Goal: Transaction & Acquisition: Purchase product/service

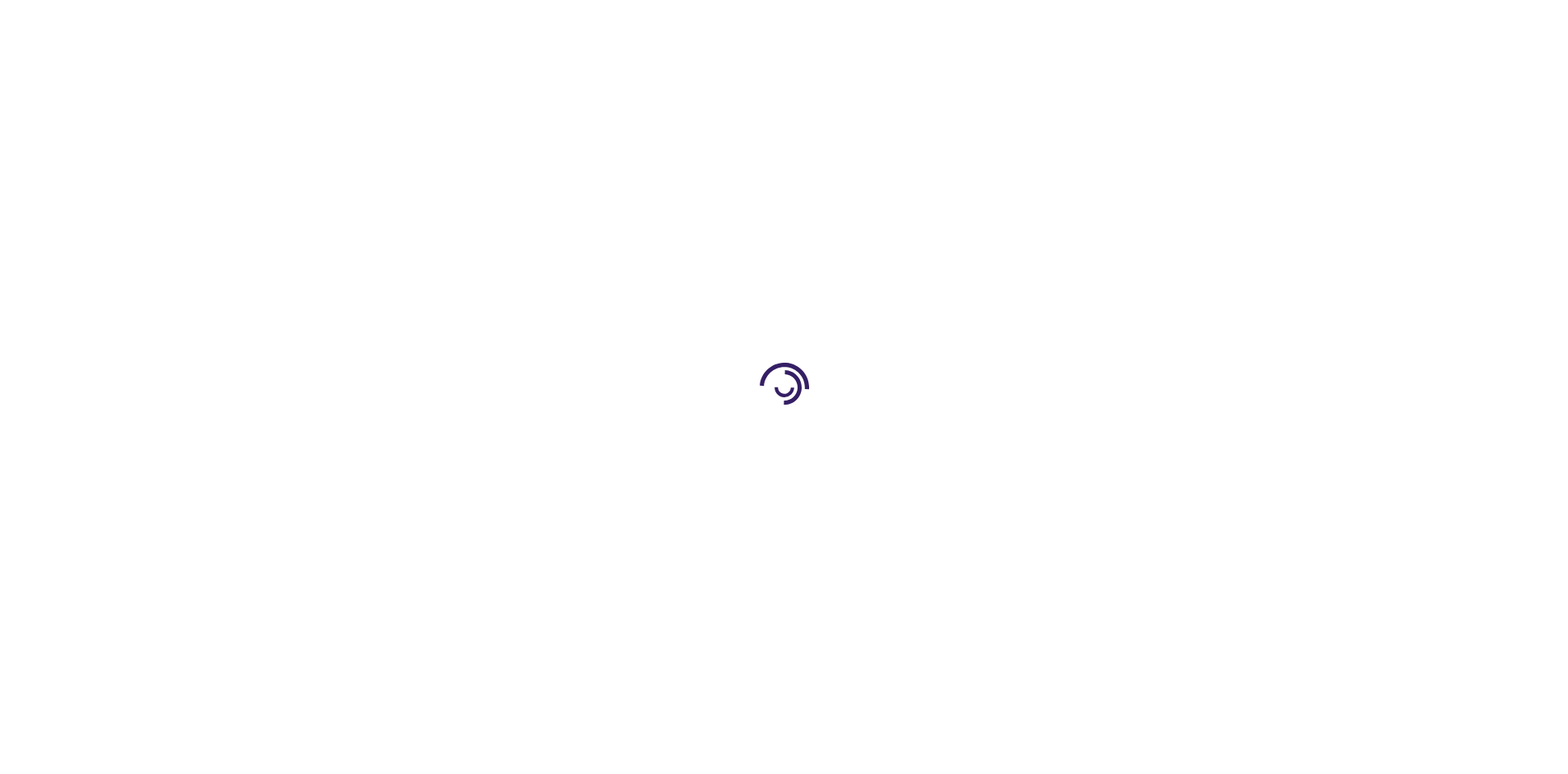
click at [1037, 25] on link "Log In" at bounding box center [1035, 25] width 32 height 13
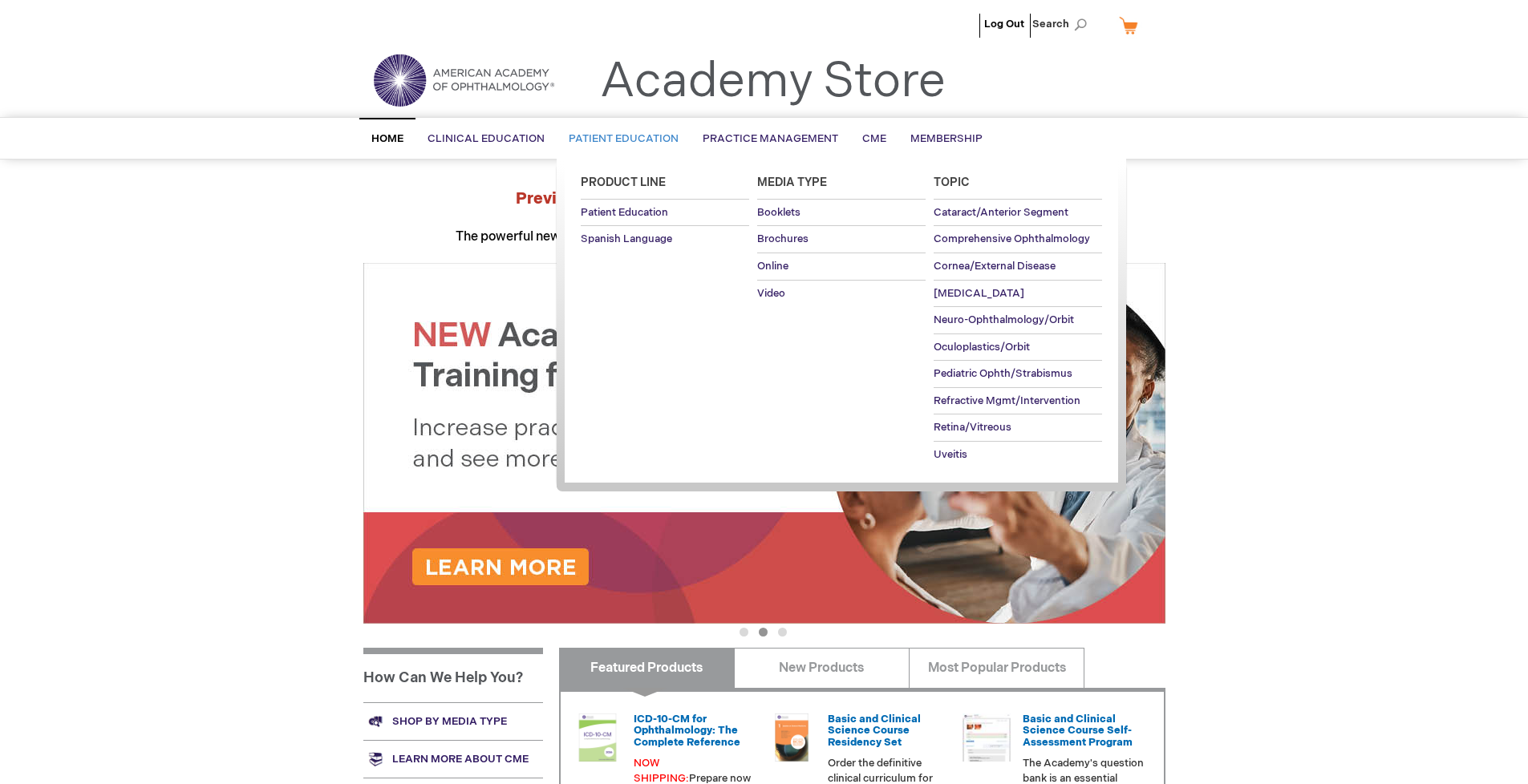
click at [619, 139] on span "Patient Education" at bounding box center [623, 138] width 110 height 13
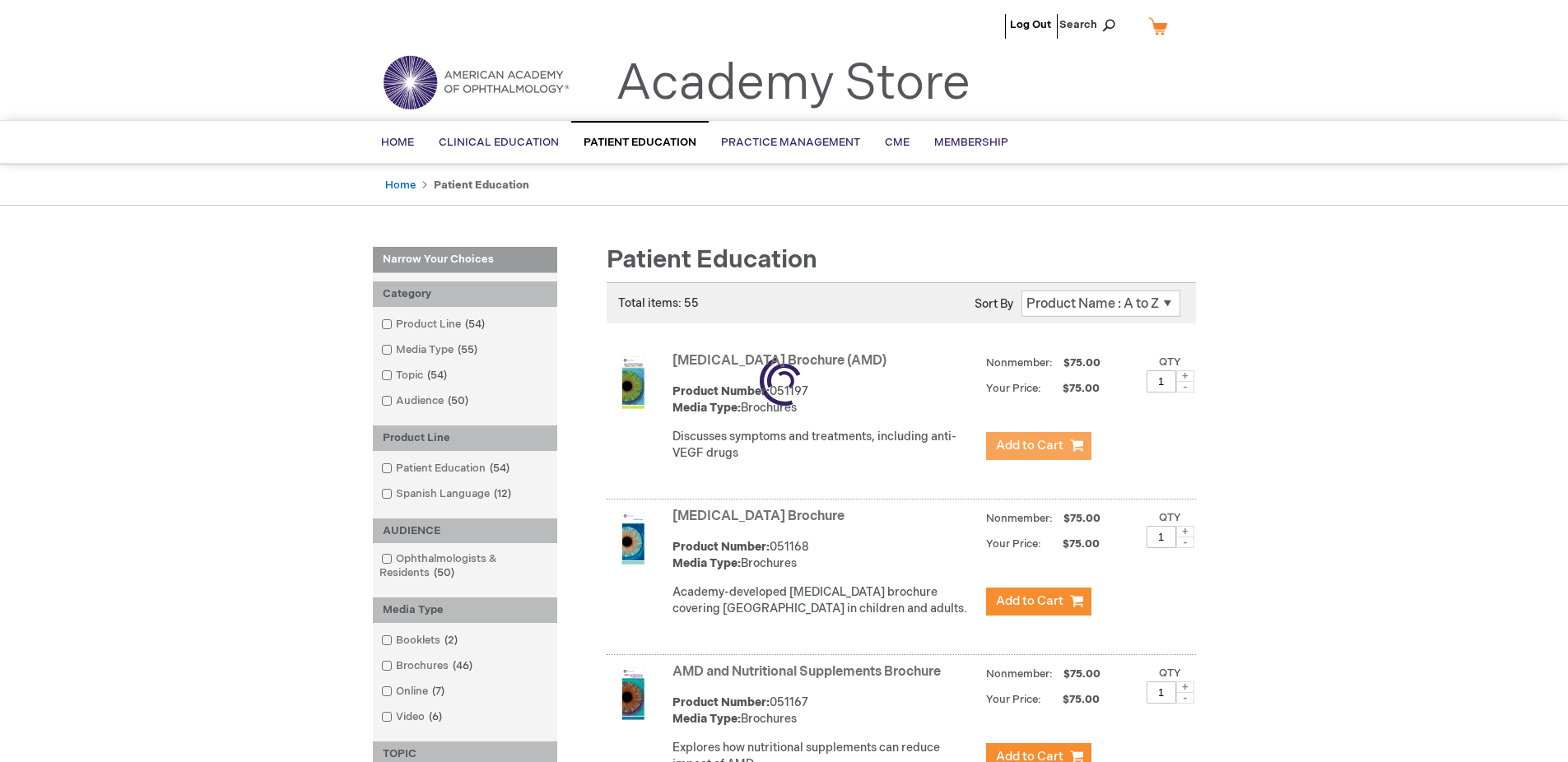
click at [1039, 446] on span "Add to Cart" at bounding box center [1029, 445] width 68 height 16
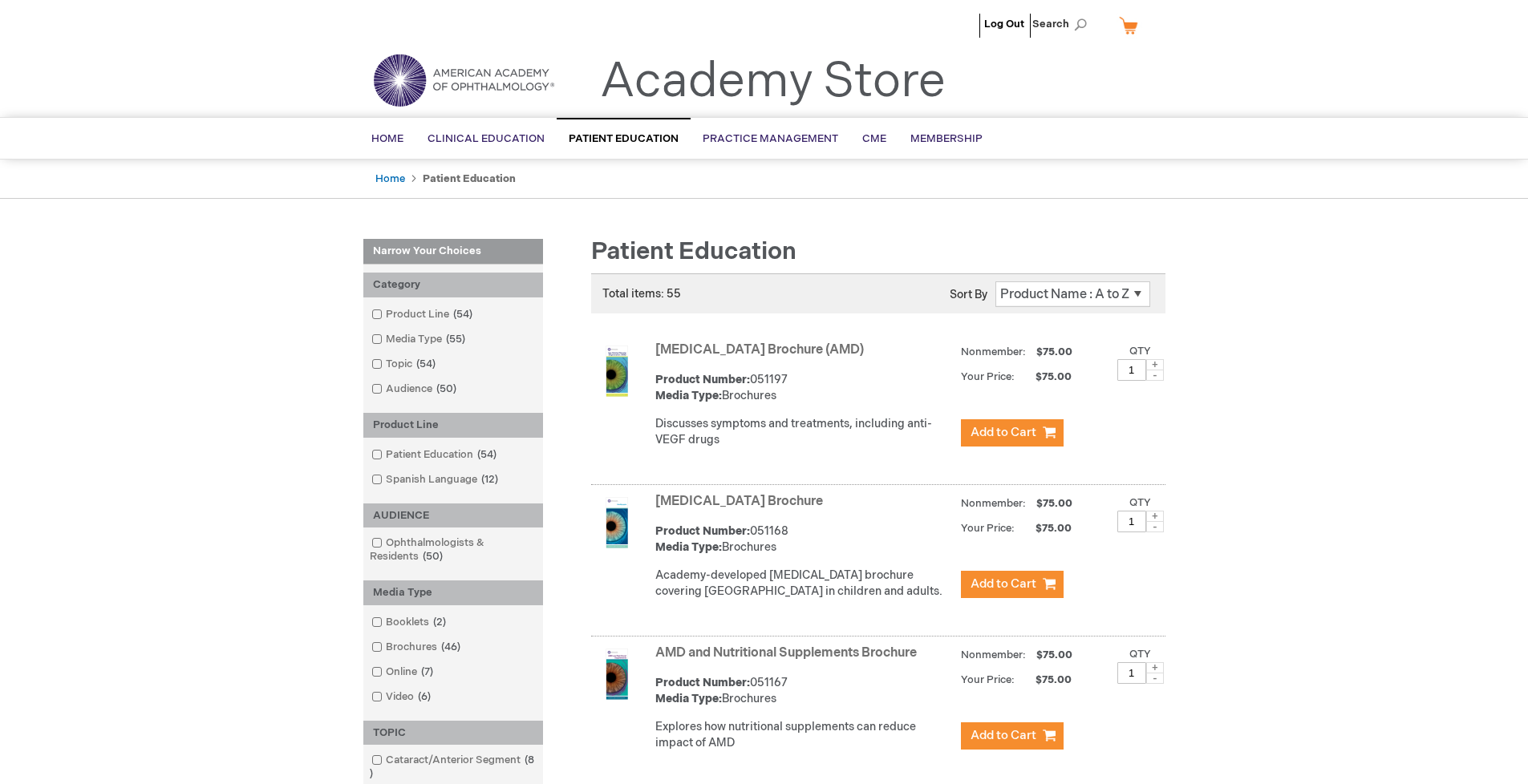
click at [790, 661] on link "AMD and Nutritional Supplements Brochure" at bounding box center [785, 653] width 261 height 15
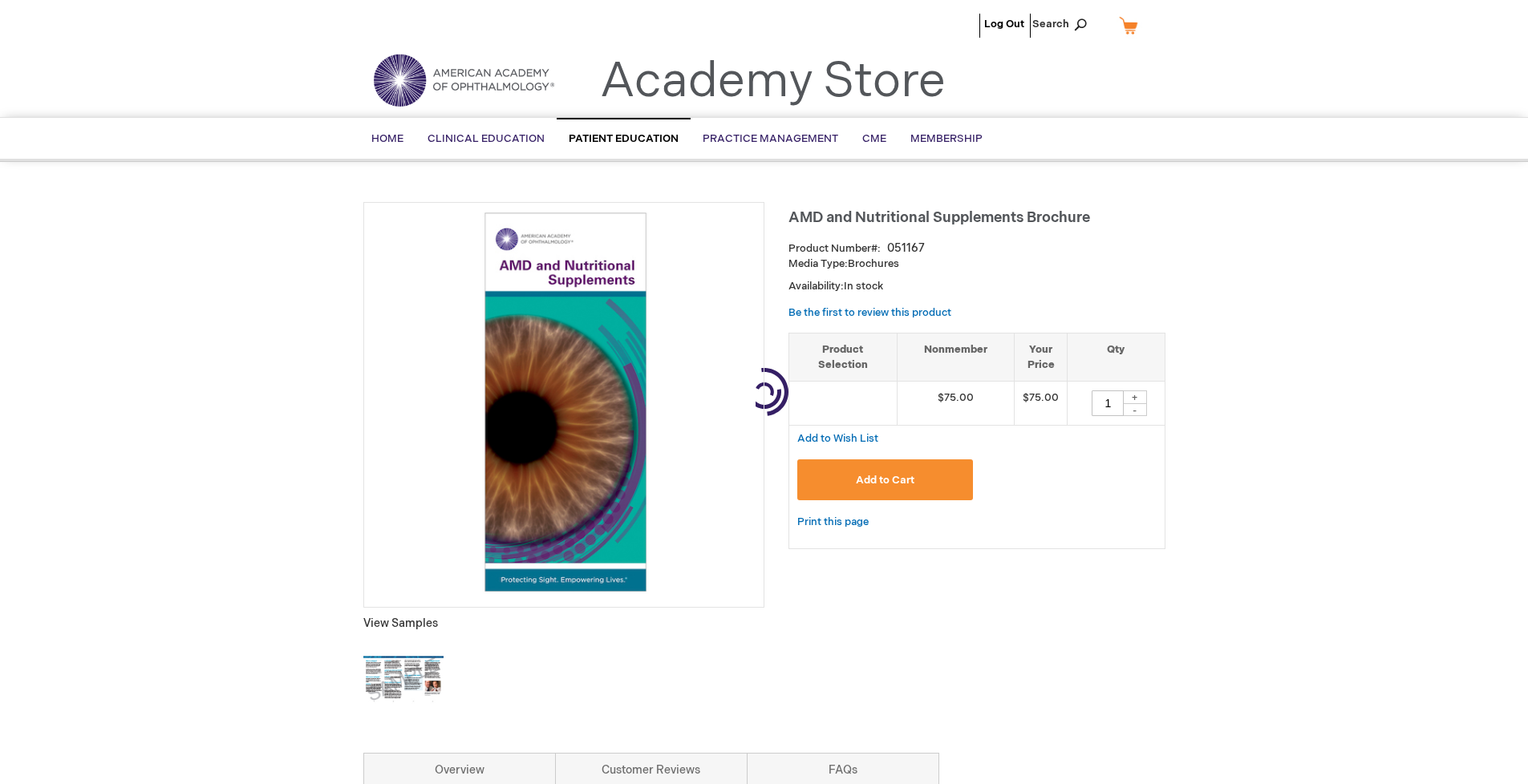
click at [1134, 25] on link "My Cart" at bounding box center [1135, 24] width 39 height 28
